Goal: Find specific page/section: Find specific page/section

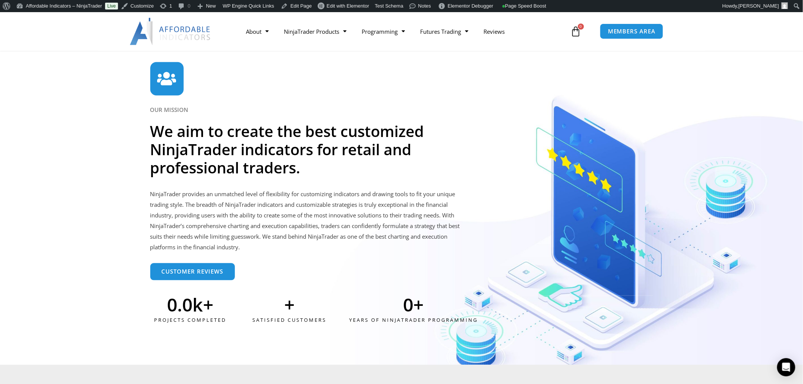
scroll to position [1855, 0]
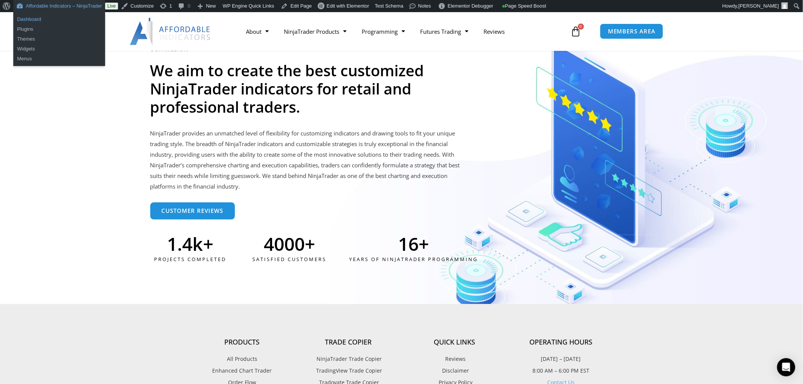
click at [39, 18] on link "Dashboard" at bounding box center [59, 19] width 92 height 10
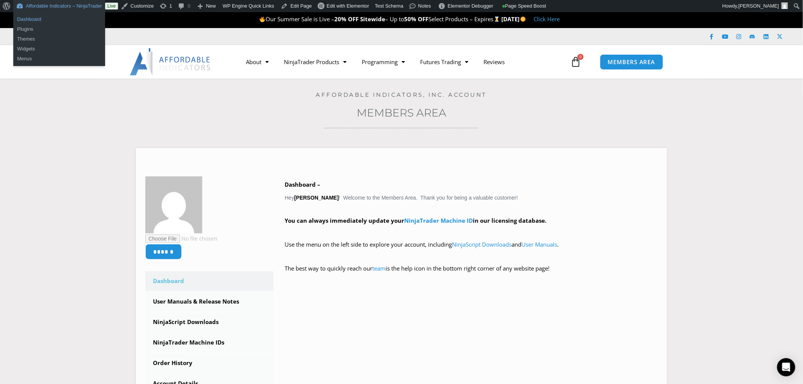
click at [29, 20] on link "Dashboard" at bounding box center [59, 19] width 92 height 10
